Goal: Transaction & Acquisition: Purchase product/service

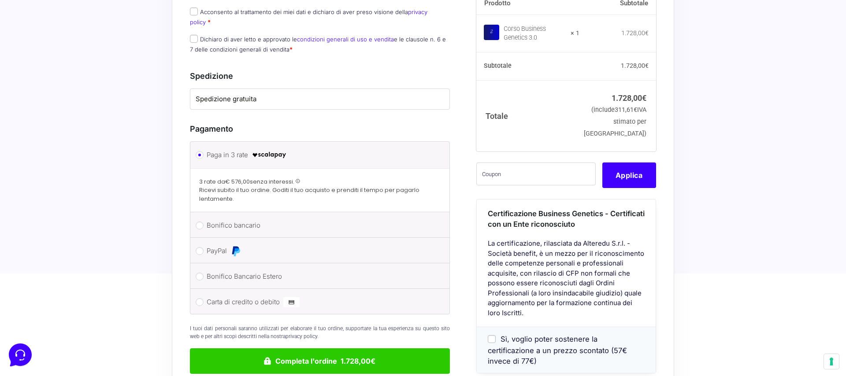
scroll to position [596, 0]
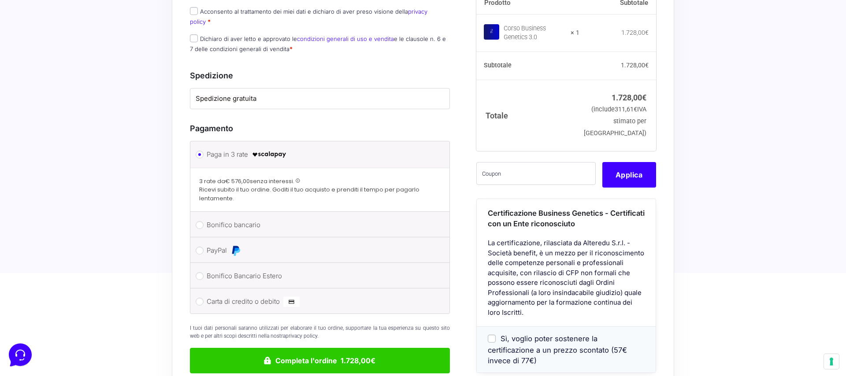
drag, startPoint x: 230, startPoint y: 142, endPoint x: 245, endPoint y: 142, distance: 14.5
click at [245, 177] on strong "€ 576,00" at bounding box center [237, 181] width 25 height 8
click at [252, 177] on span "3 rate da € 576,00 senza interessi." at bounding box center [246, 181] width 95 height 8
click at [232, 270] on label "Bonifico Bancario Estero" at bounding box center [318, 276] width 223 height 13
click at [204, 272] on input "Bonifico Bancario Estero" at bounding box center [200, 276] width 8 height 8
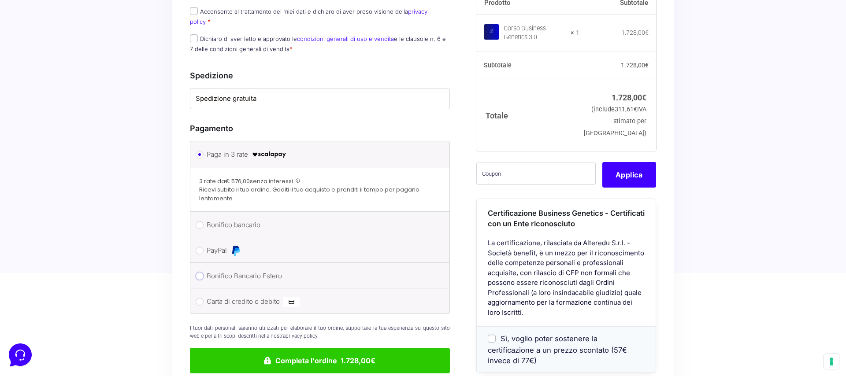
radio input "true"
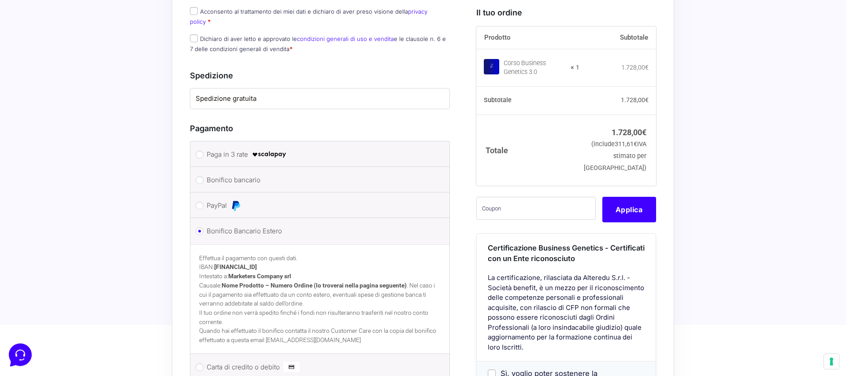
click at [220, 174] on label "Bonifico bancario" at bounding box center [318, 180] width 223 height 13
click at [204, 176] on input "Bonifico bancario" at bounding box center [200, 180] width 8 height 8
radio input "true"
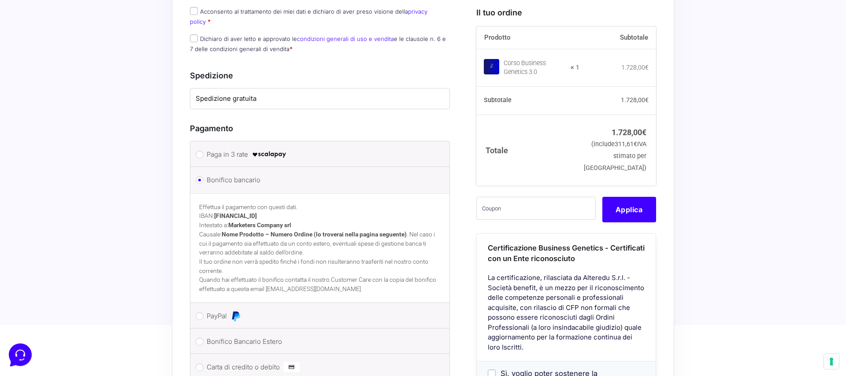
click at [236, 335] on label "Bonifico Bancario Estero" at bounding box center [318, 341] width 223 height 13
click at [204, 338] on input "Bonifico Bancario Estero" at bounding box center [200, 342] width 8 height 8
radio input "true"
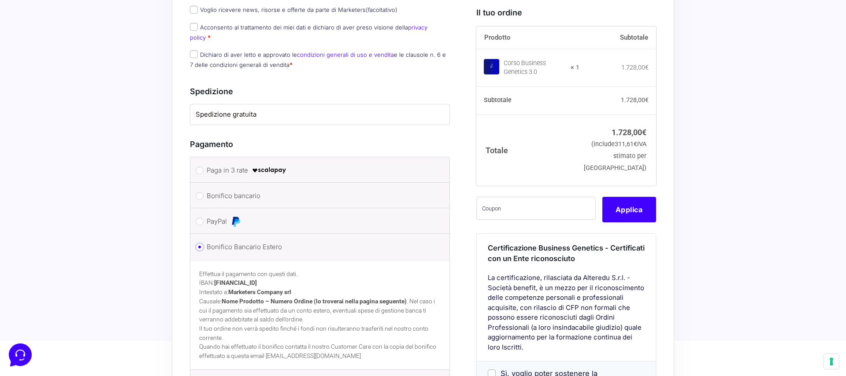
scroll to position [578, 0]
click at [238, 167] on label "Paga in 3 rate" at bounding box center [318, 173] width 223 height 13
click at [204, 169] on input "Paga in 3 rate" at bounding box center [200, 173] width 8 height 8
radio input "true"
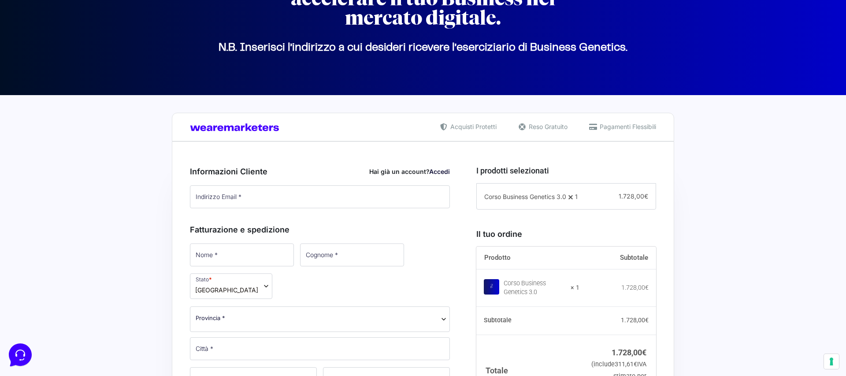
scroll to position [101, 0]
